Goal: Task Accomplishment & Management: Use online tool/utility

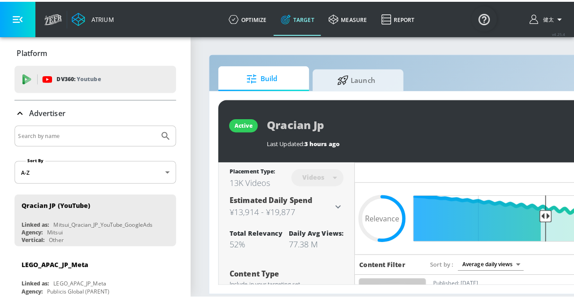
scroll to position [0, 18]
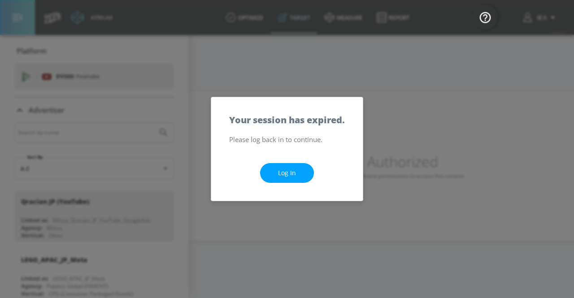
click at [386, 174] on div "Your session has expired. Please log back in to continue. Log In" at bounding box center [287, 149] width 574 height 298
click at [277, 180] on link "Log In" at bounding box center [287, 173] width 54 height 20
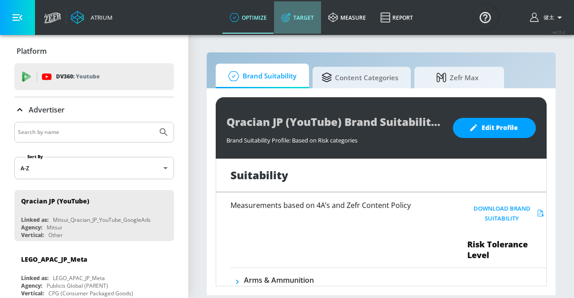
click at [301, 24] on link "Target" at bounding box center [297, 17] width 47 height 32
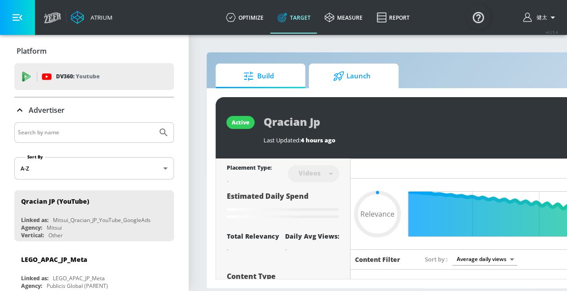
type input "0.52"
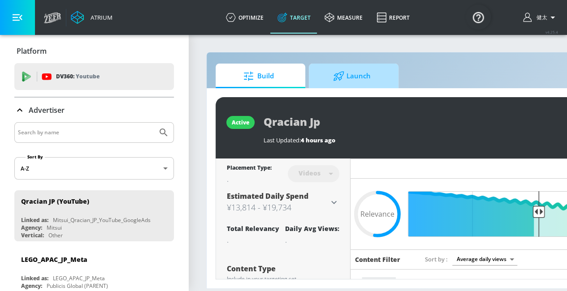
click at [349, 79] on span "Launch" at bounding box center [352, 76] width 68 height 22
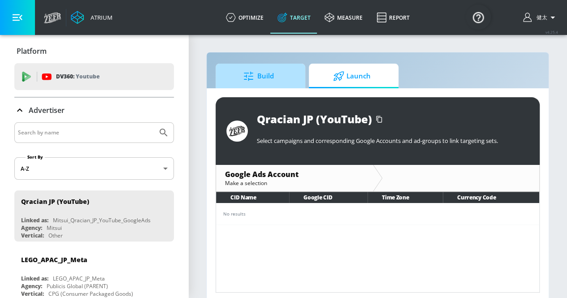
click at [280, 81] on span "Build" at bounding box center [259, 76] width 68 height 22
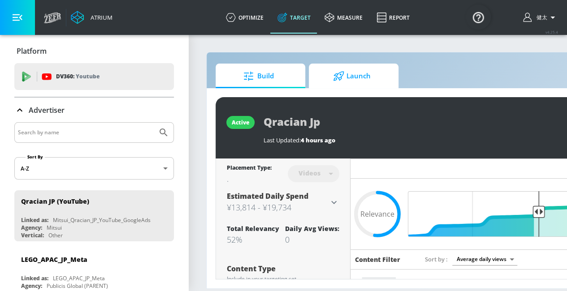
click at [358, 86] on span "Launch" at bounding box center [352, 76] width 68 height 22
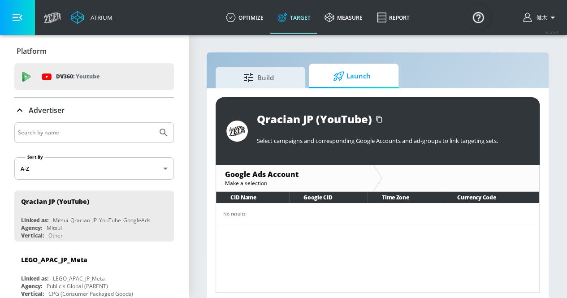
scroll to position [4, 0]
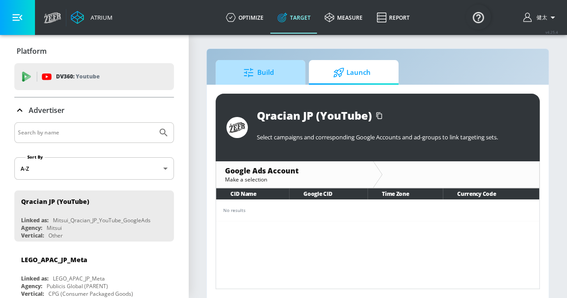
click at [272, 75] on span "Build" at bounding box center [259, 73] width 68 height 22
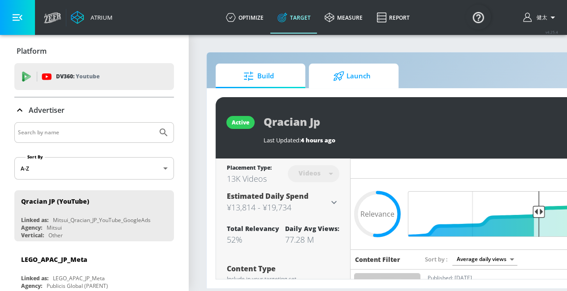
click at [343, 71] on icon at bounding box center [338, 75] width 10 height 9
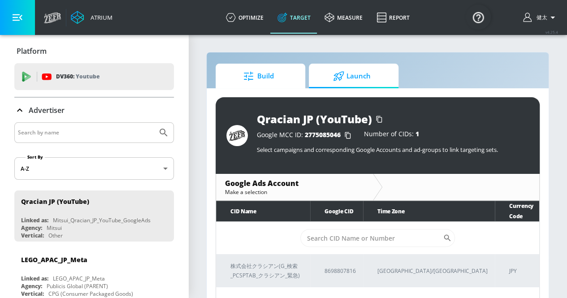
click at [246, 77] on icon at bounding box center [248, 75] width 9 height 9
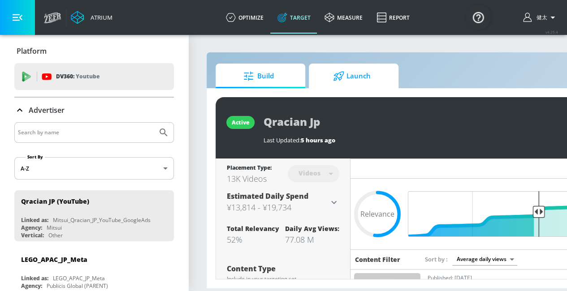
click at [345, 78] on div at bounding box center [339, 76] width 13 height 10
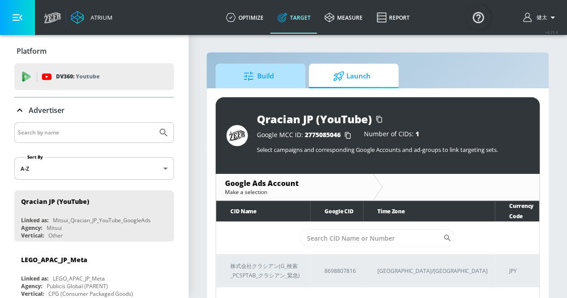
click at [252, 71] on icon at bounding box center [249, 76] width 12 height 10
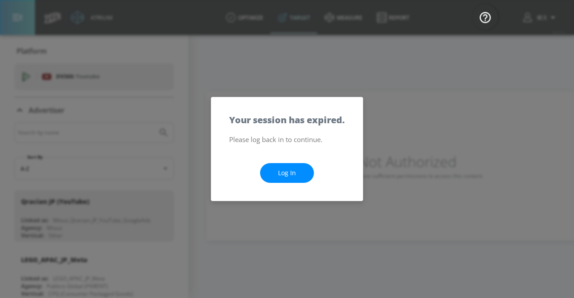
click at [279, 165] on link "Log In" at bounding box center [287, 173] width 54 height 20
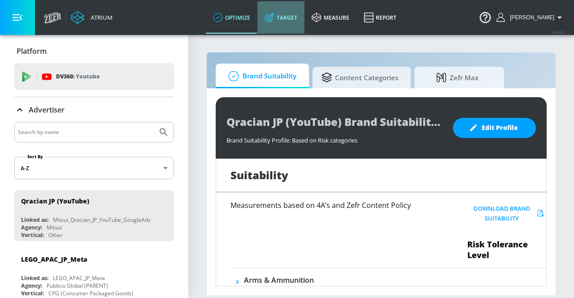
click at [304, 22] on link "Target" at bounding box center [280, 17] width 47 height 32
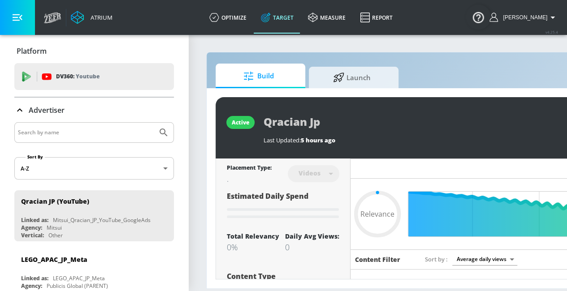
type input "0.05"
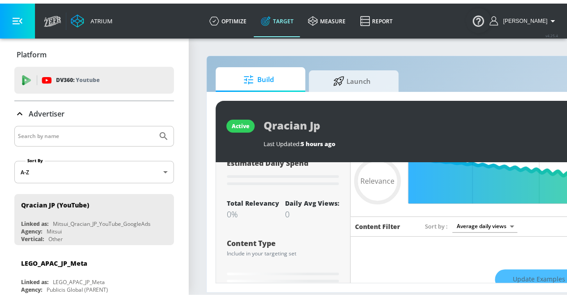
scroll to position [37, 0]
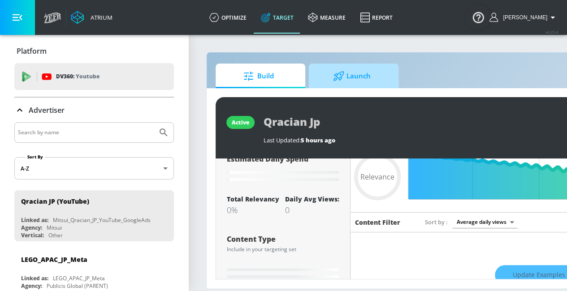
click at [345, 83] on span "Launch" at bounding box center [352, 76] width 68 height 22
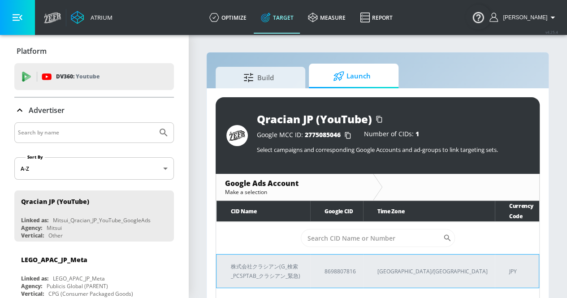
click at [303, 262] on p "株式会社クラシアン(G_検索_PCSPTAB_クラシアン_緊急)" at bounding box center [267, 271] width 72 height 19
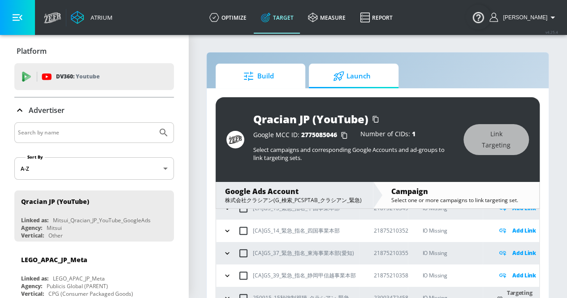
click at [266, 79] on span "Build" at bounding box center [259, 76] width 68 height 22
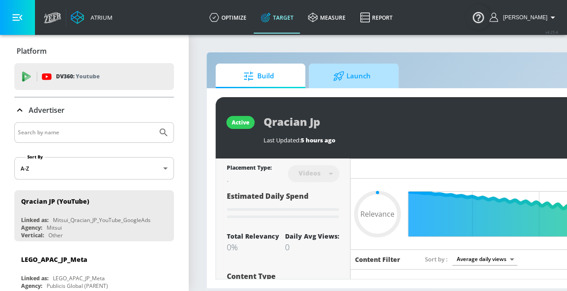
click at [340, 73] on icon at bounding box center [338, 75] width 10 height 9
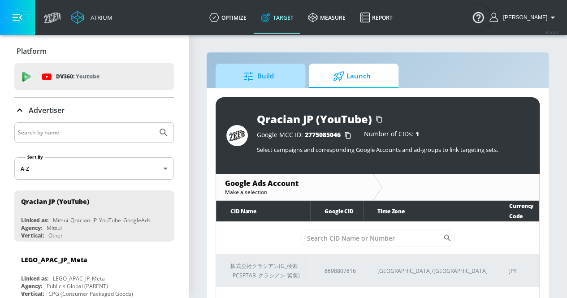
click at [271, 71] on span "Build" at bounding box center [259, 76] width 68 height 22
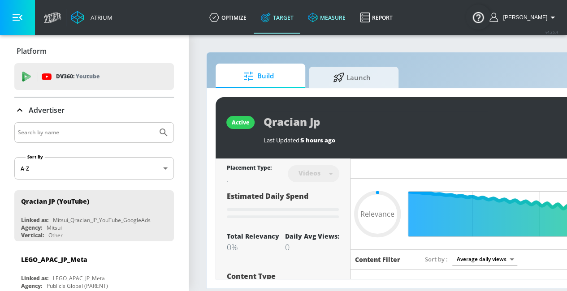
click at [317, 20] on icon at bounding box center [312, 17] width 9 height 9
